Goal: Transaction & Acquisition: Purchase product/service

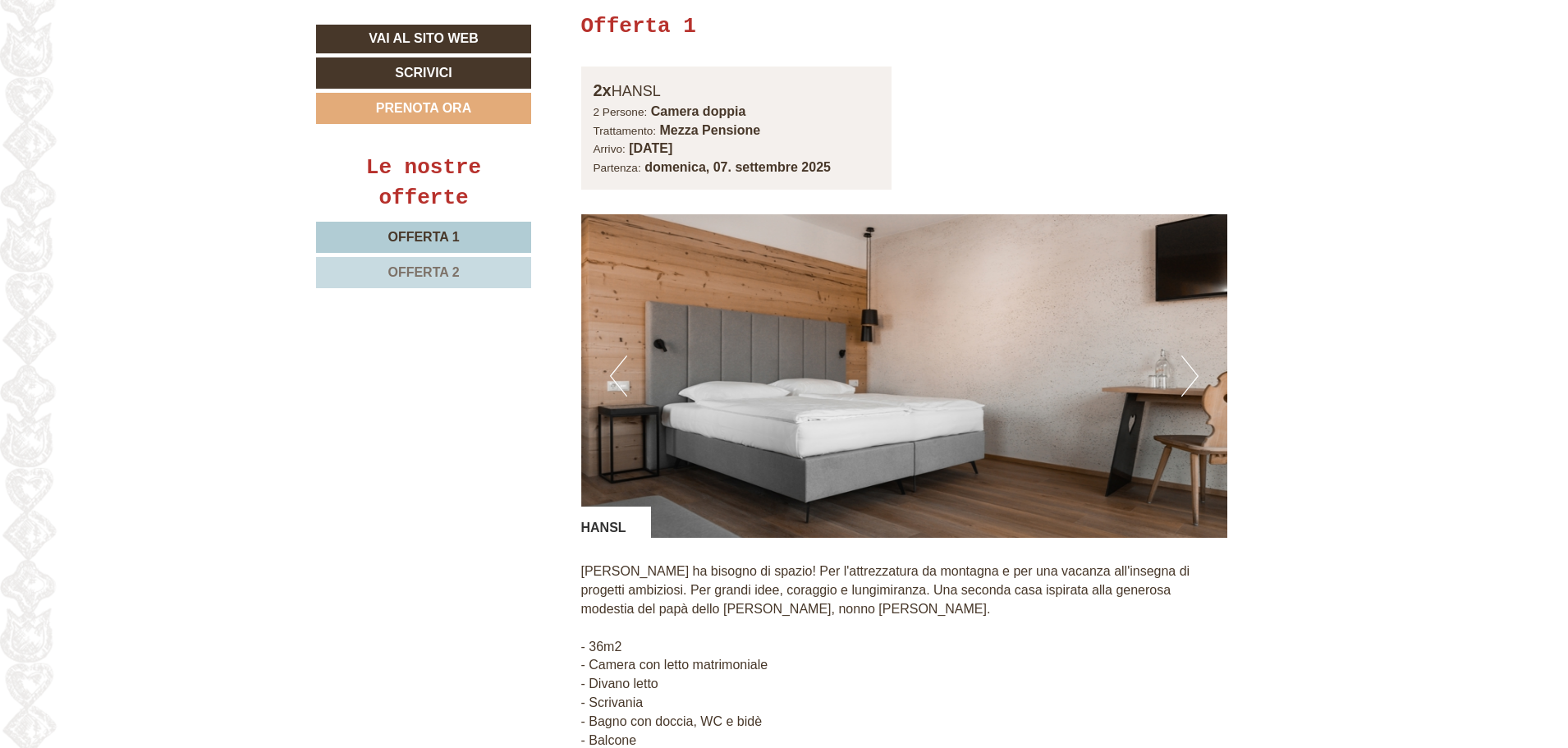
scroll to position [1479, 0]
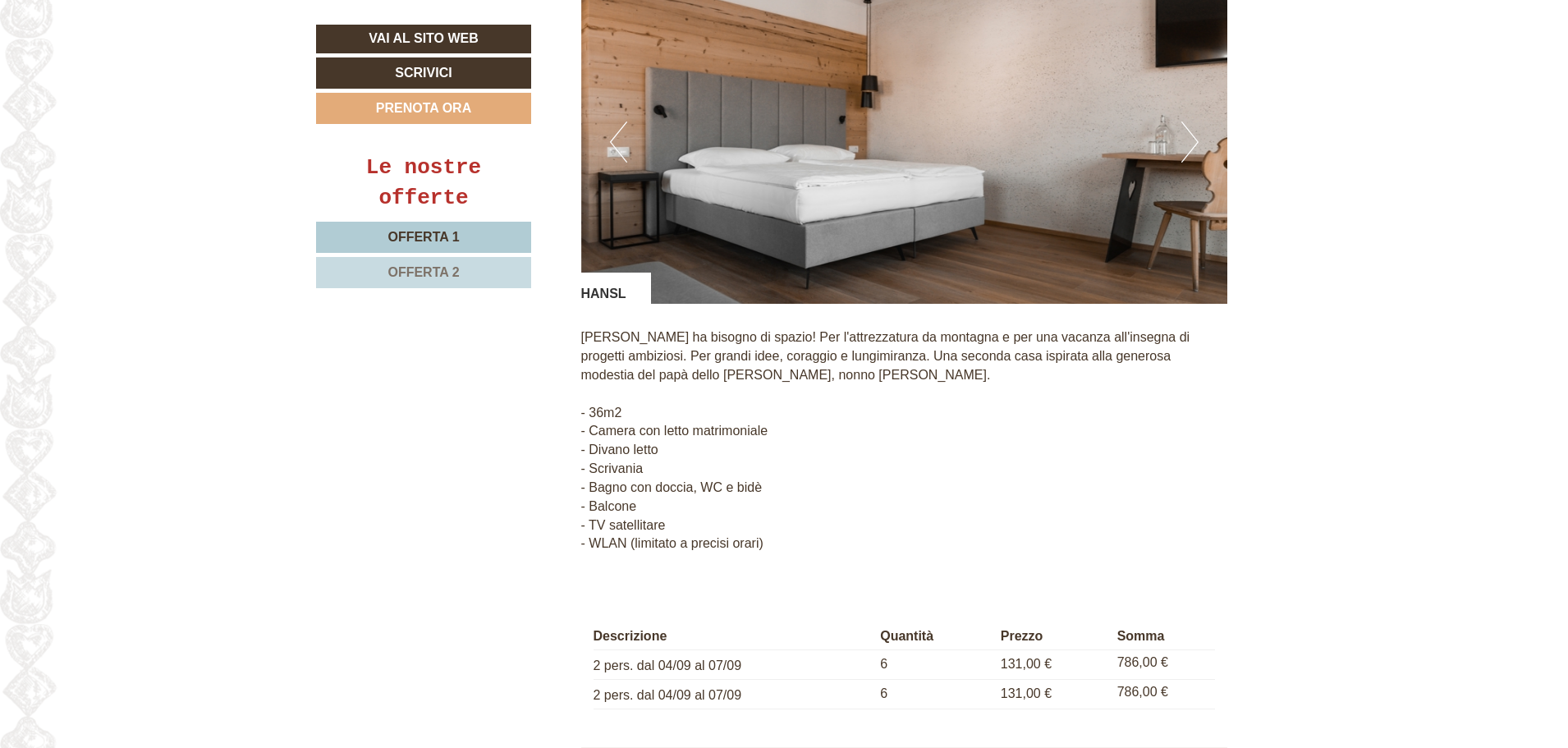
click at [424, 276] on span "Offerta 2" at bounding box center [423, 272] width 72 height 14
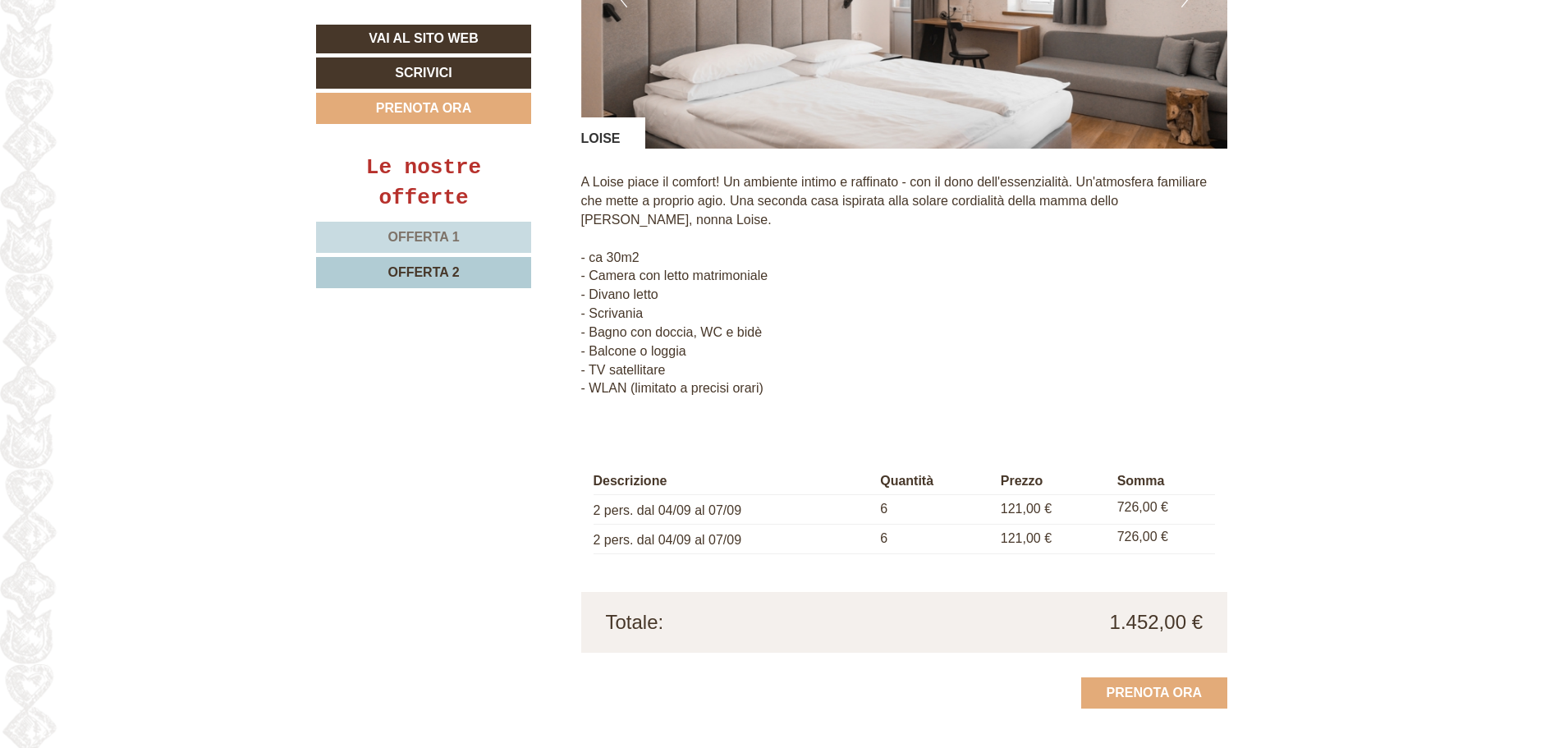
scroll to position [1595, 0]
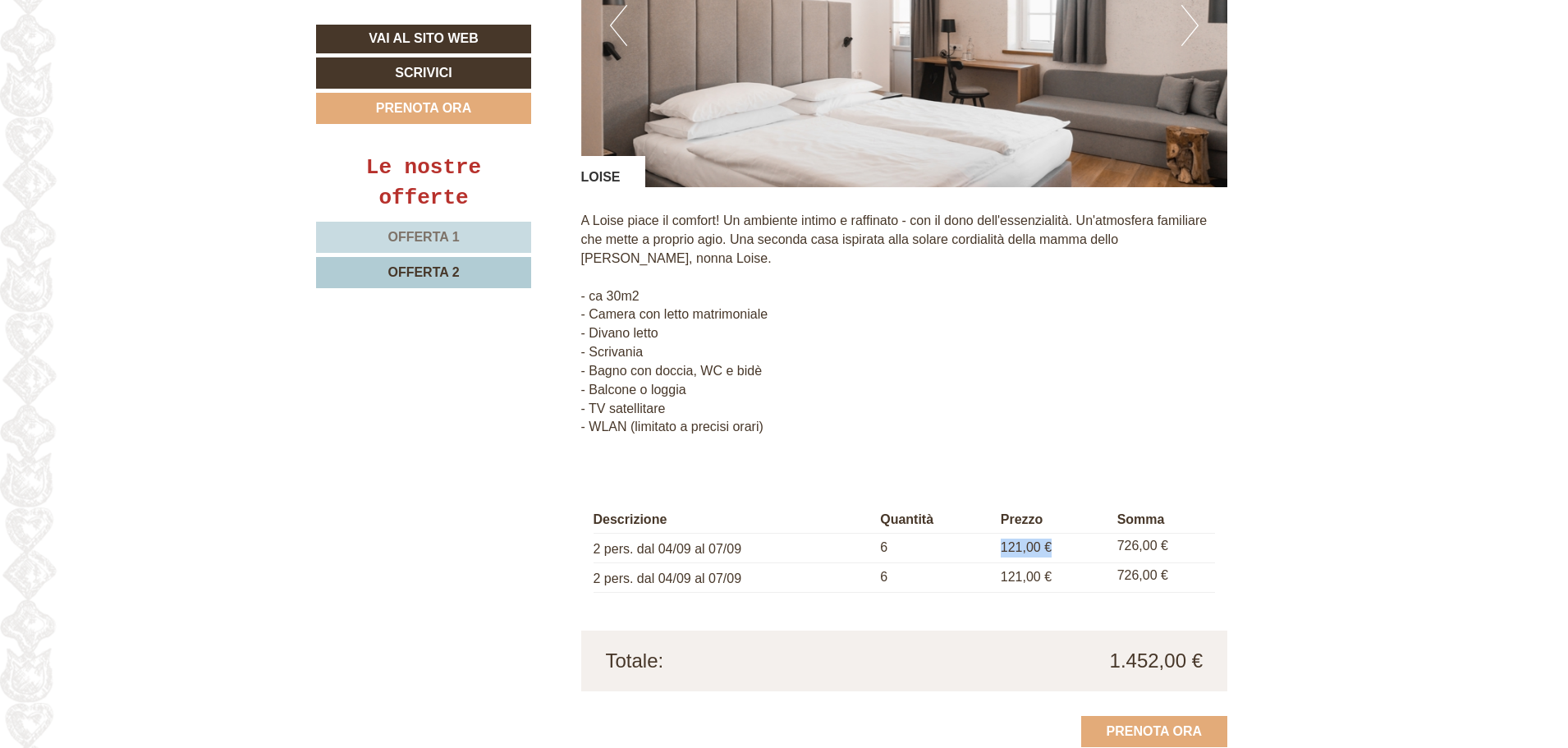
drag, startPoint x: 1004, startPoint y: 527, endPoint x: 1070, endPoint y: 526, distance: 66.0
click at [1070, 534] on td "121,00 €" at bounding box center [1052, 549] width 116 height 29
click at [1050, 510] on th "Prezzo" at bounding box center [1052, 521] width 116 height 25
click at [1043, 541] on span "121,00 €" at bounding box center [1026, 547] width 51 height 14
drag, startPoint x: 1007, startPoint y: 521, endPoint x: 1062, endPoint y: 530, distance: 55.7
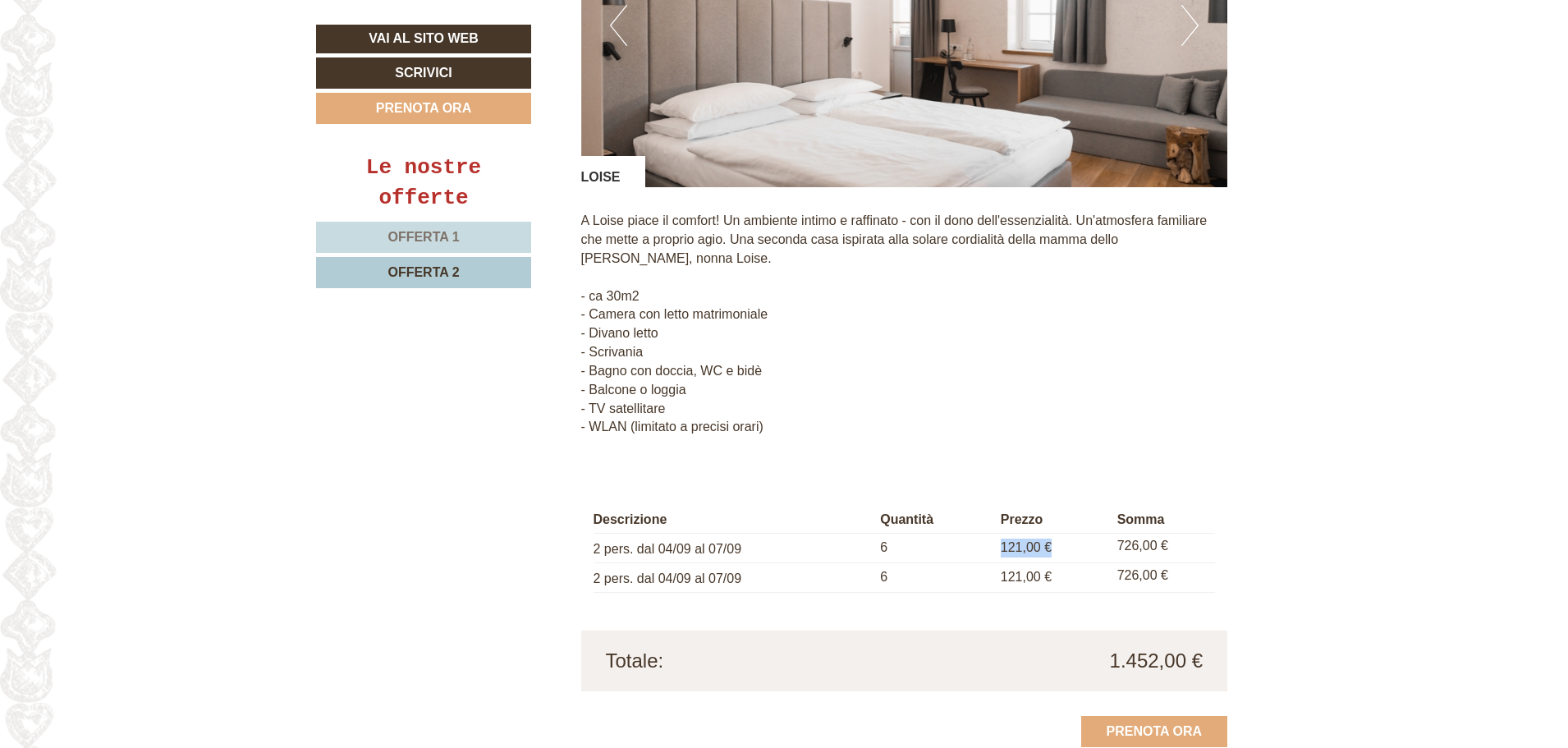
click at [1062, 534] on td "121,00 €" at bounding box center [1052, 549] width 116 height 29
click at [1051, 476] on div "Descrizione Quantità Prezzo Somma 2 pers. dal 04/09 al 07/09 6 121,00 € 726,00 …" at bounding box center [904, 550] width 647 height 161
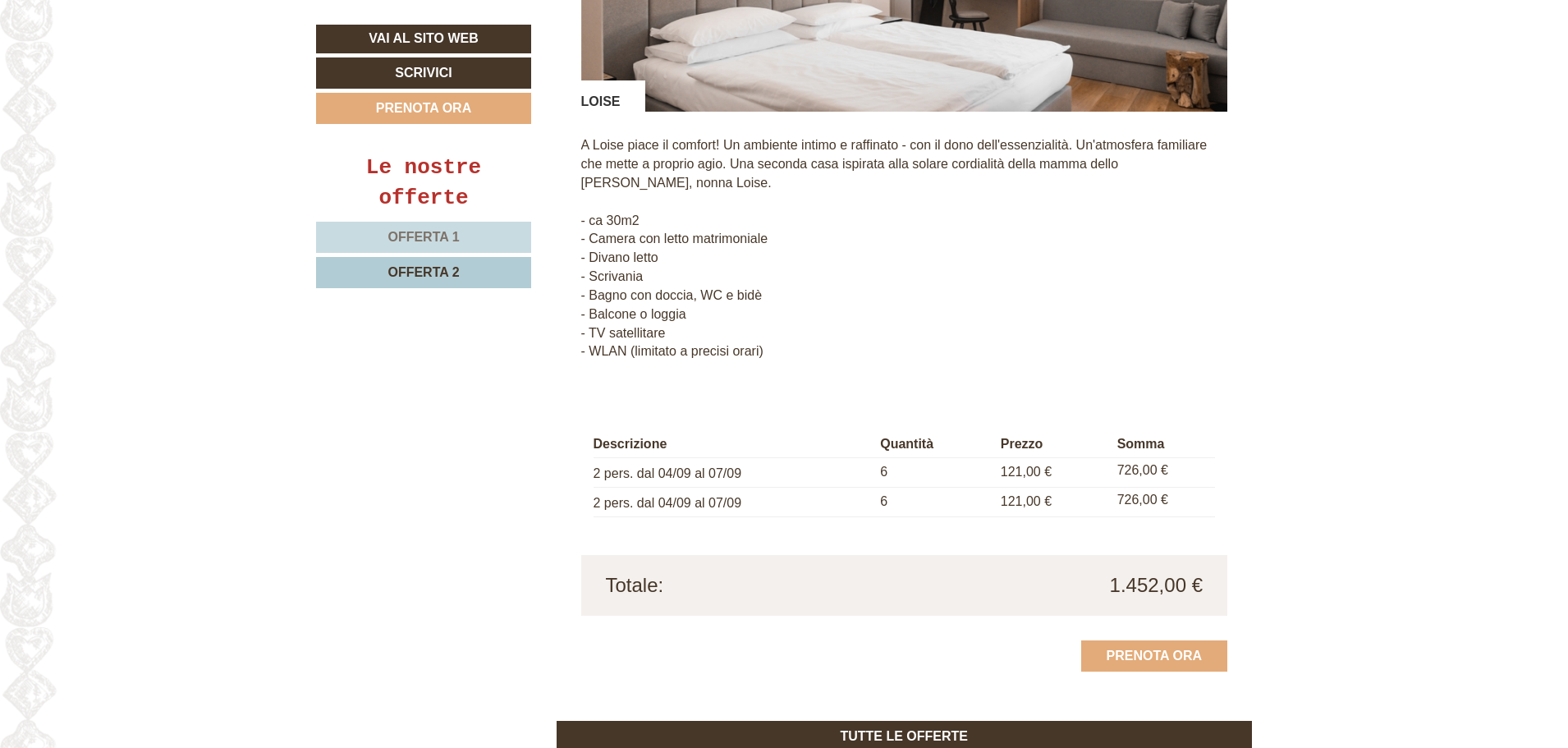
scroll to position [1677, 0]
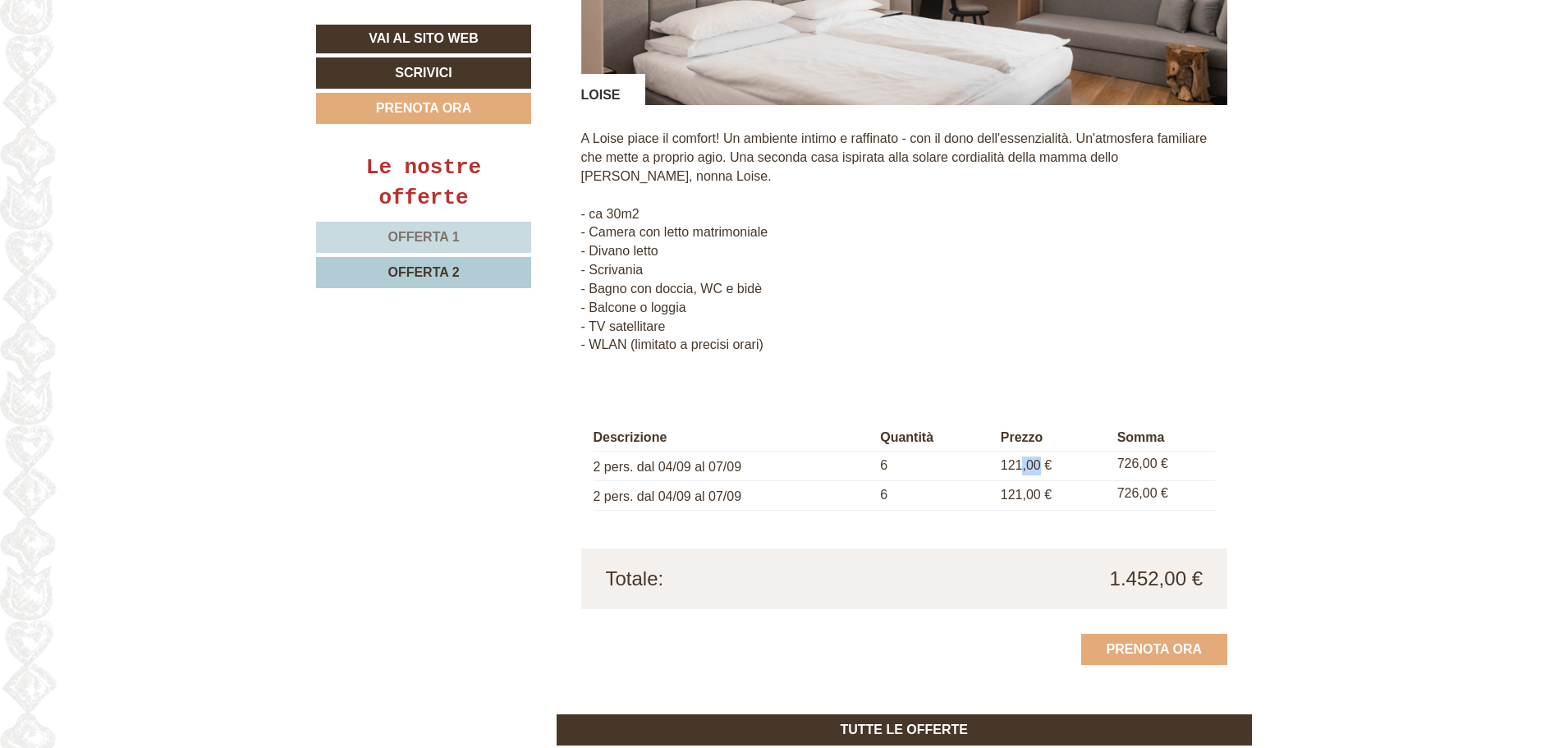
click at [1042, 459] on span "121,00 €" at bounding box center [1026, 465] width 51 height 14
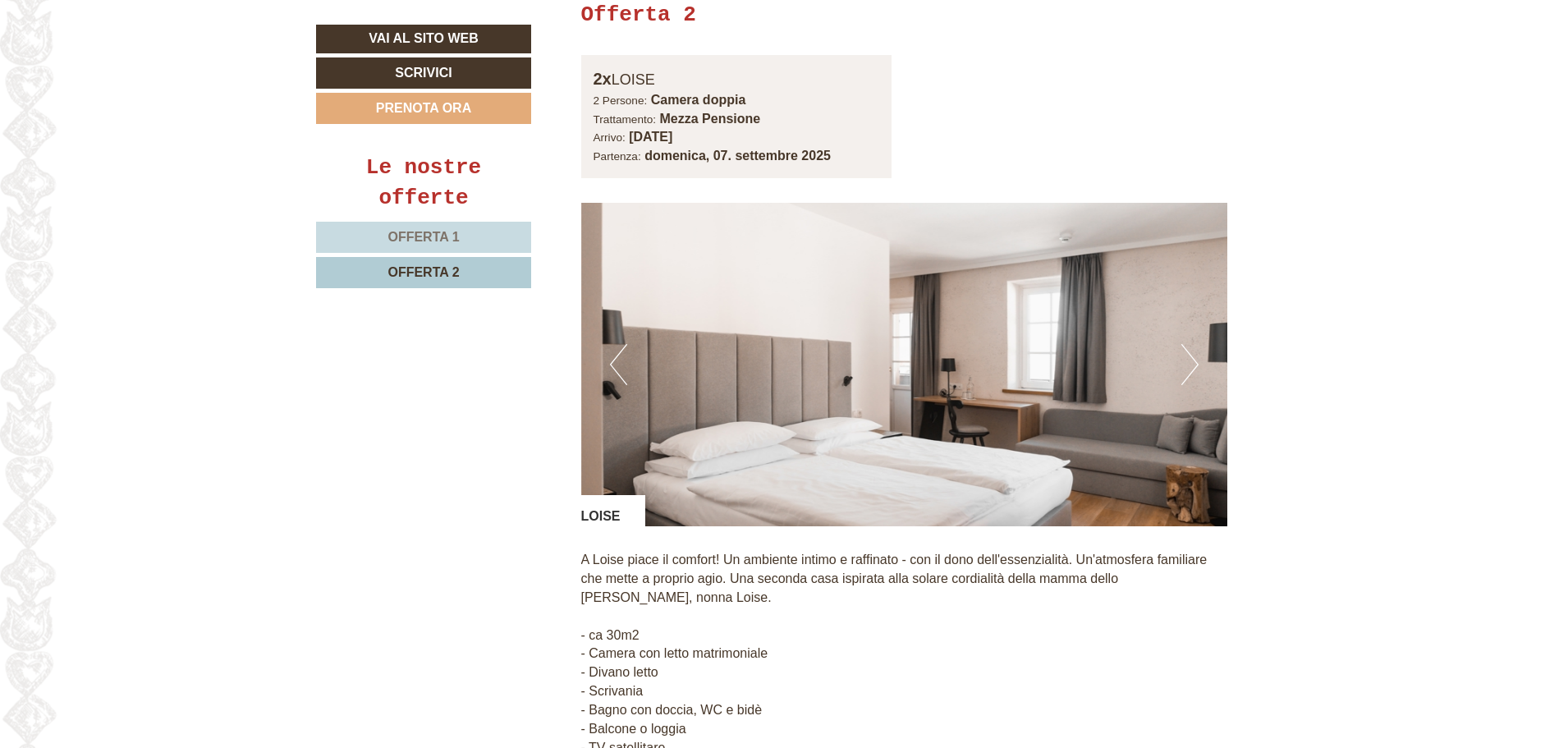
scroll to position [1020, 0]
